Goal: Find specific page/section: Find specific page/section

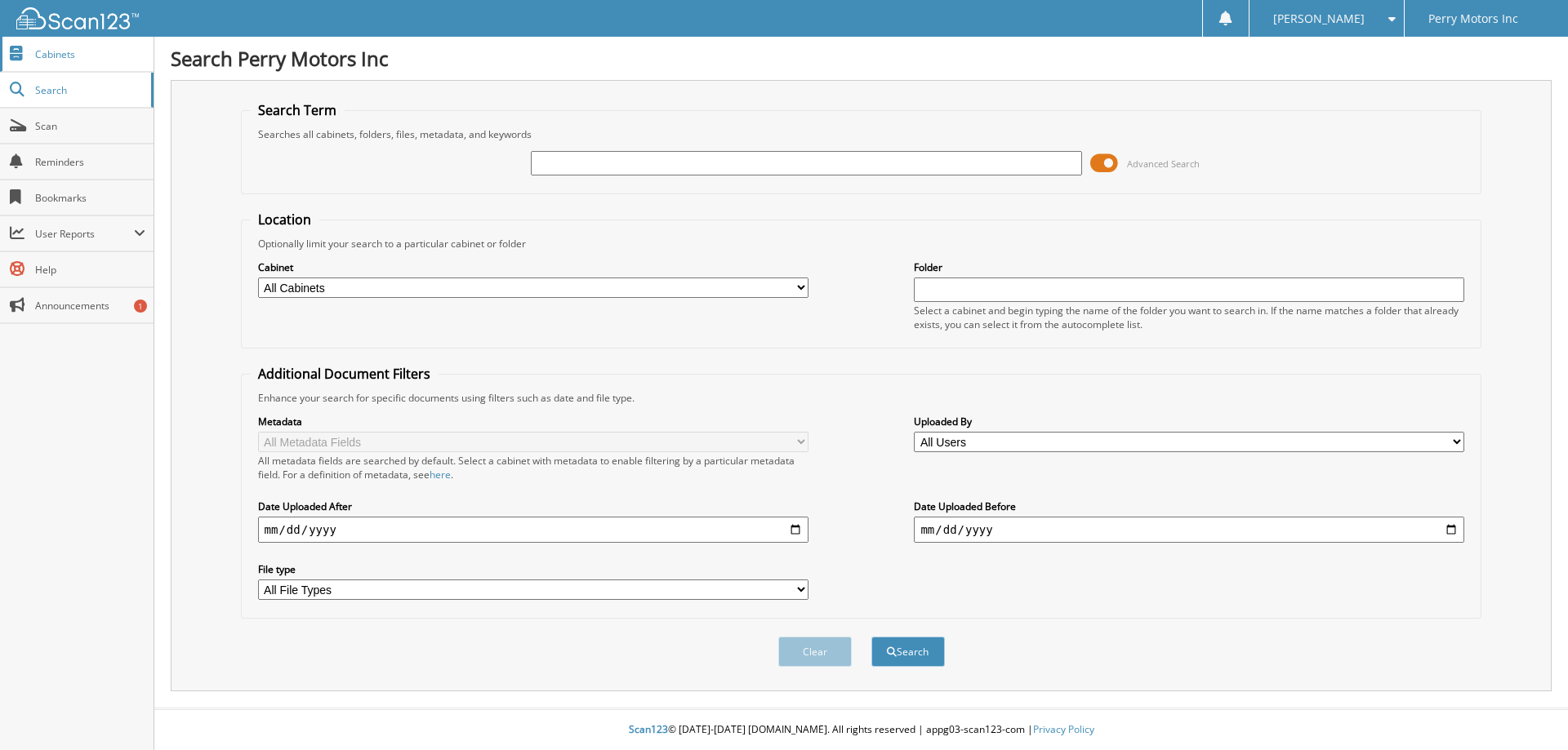
drag, startPoint x: 541, startPoint y: 53, endPoint x: 0, endPoint y: 44, distance: 541.1
click at [537, 54] on h1 "Search Perry Motors Inc" at bounding box center [861, 57] width 1381 height 27
click at [113, 49] on span "Cabinets" at bounding box center [91, 54] width 111 height 14
type input "302811"
click at [871, 636] on button "Search" at bounding box center [908, 651] width 73 height 31
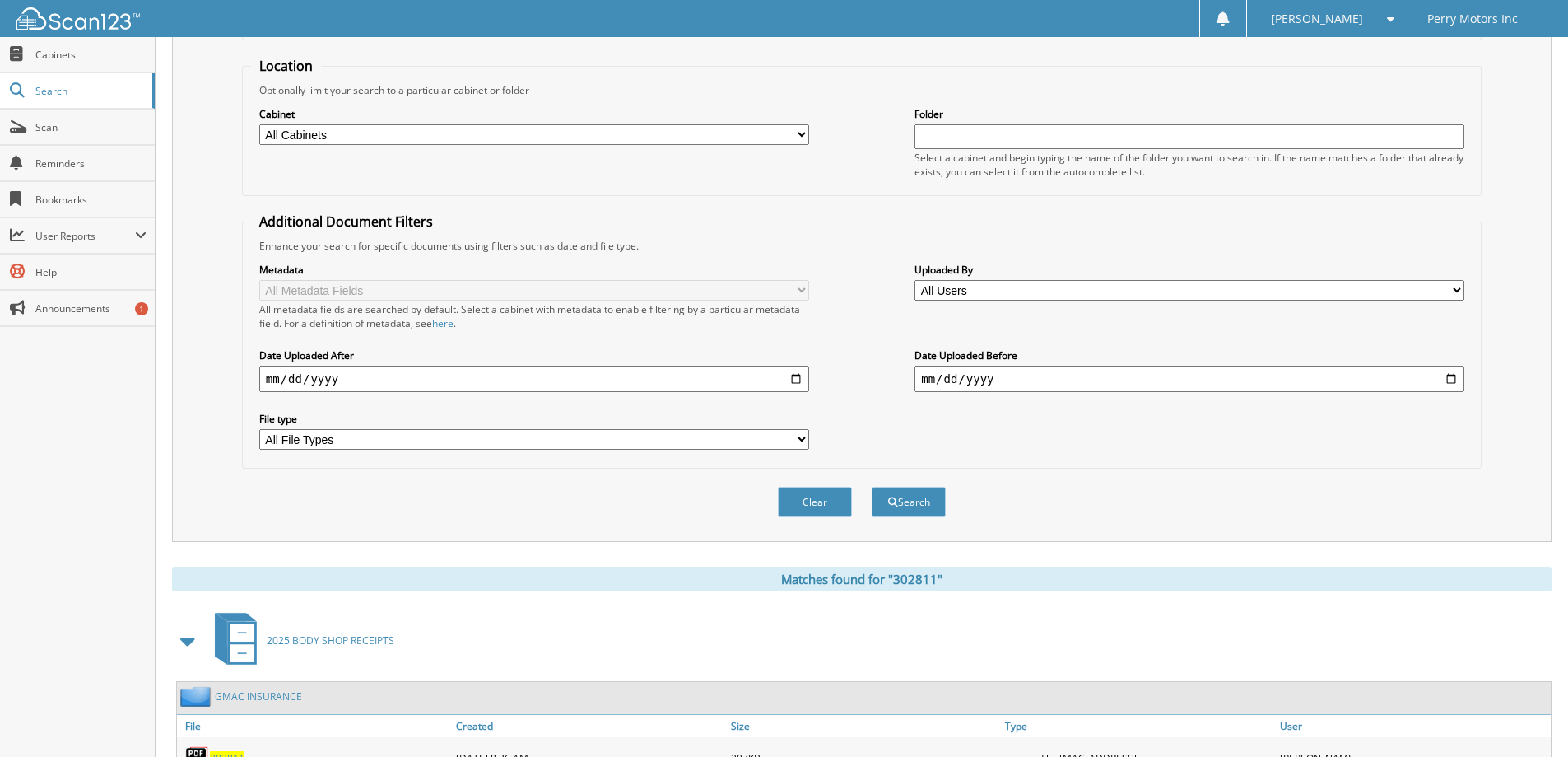
scroll to position [104, 0]
